Goal: Entertainment & Leisure: Consume media (video, audio)

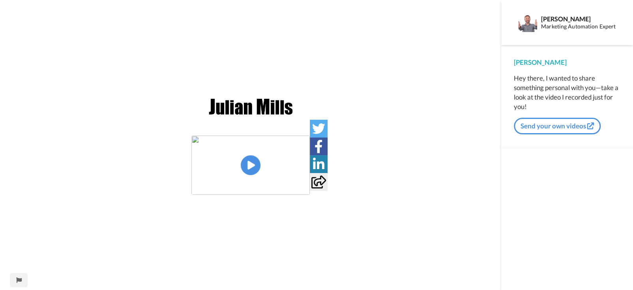
click at [254, 168] on img at bounding box center [250, 164] width 118 height 59
click at [281, 172] on video at bounding box center [250, 164] width 118 height 59
click at [310, 195] on video at bounding box center [250, 164] width 118 height 59
click at [310, 191] on div "0:06 / 1:41" at bounding box center [250, 182] width 118 height 17
